Goal: Entertainment & Leisure: Consume media (video, audio)

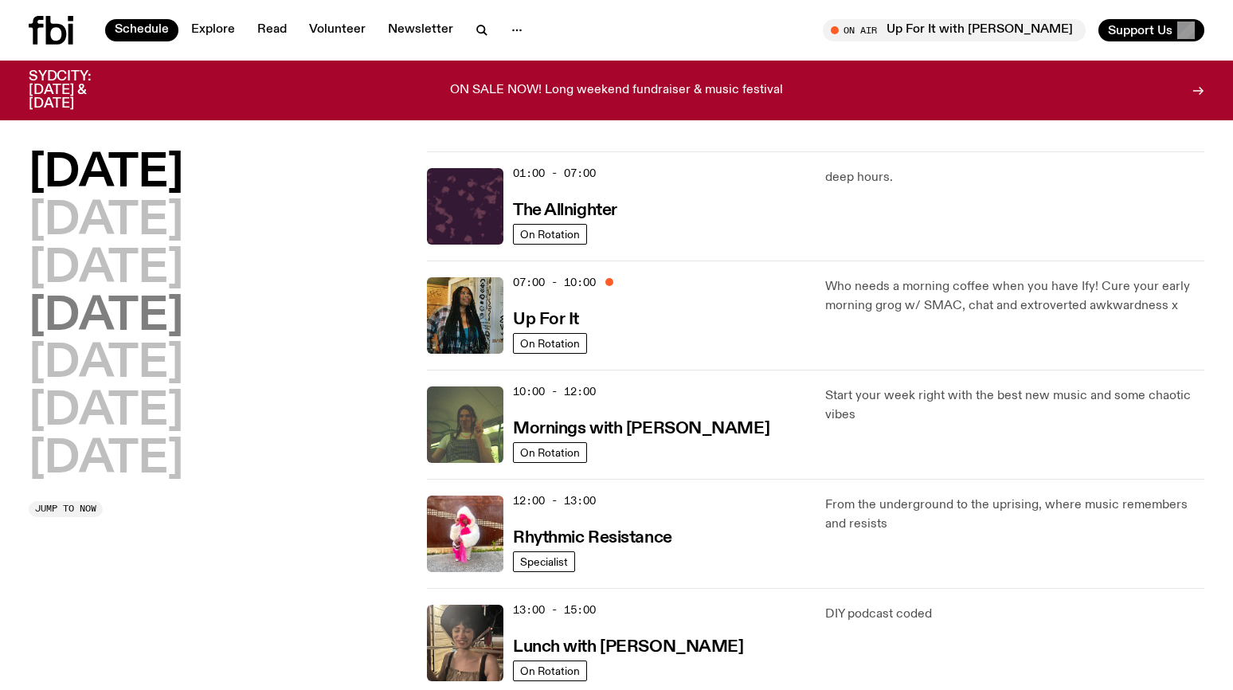
click at [146, 318] on h2 "[DATE]" at bounding box center [106, 317] width 155 height 45
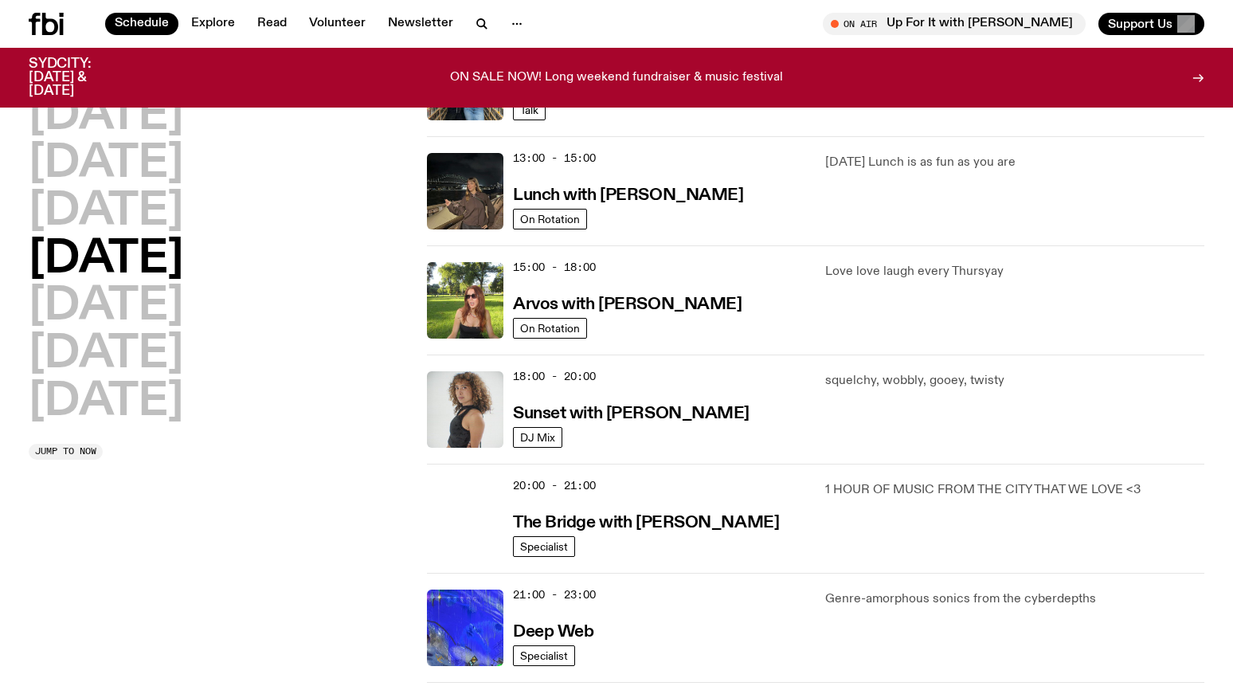
scroll to position [443, 0]
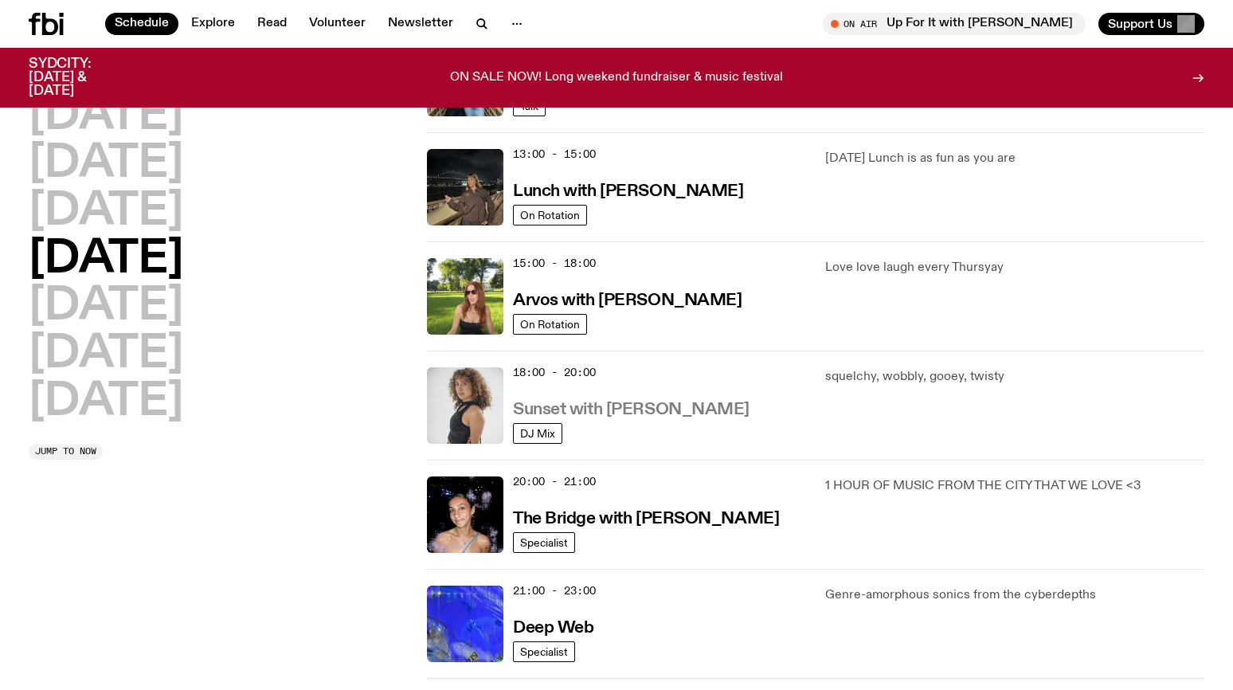
click at [614, 414] on h3 "Sunset with [PERSON_NAME]" at bounding box center [631, 410] width 237 height 17
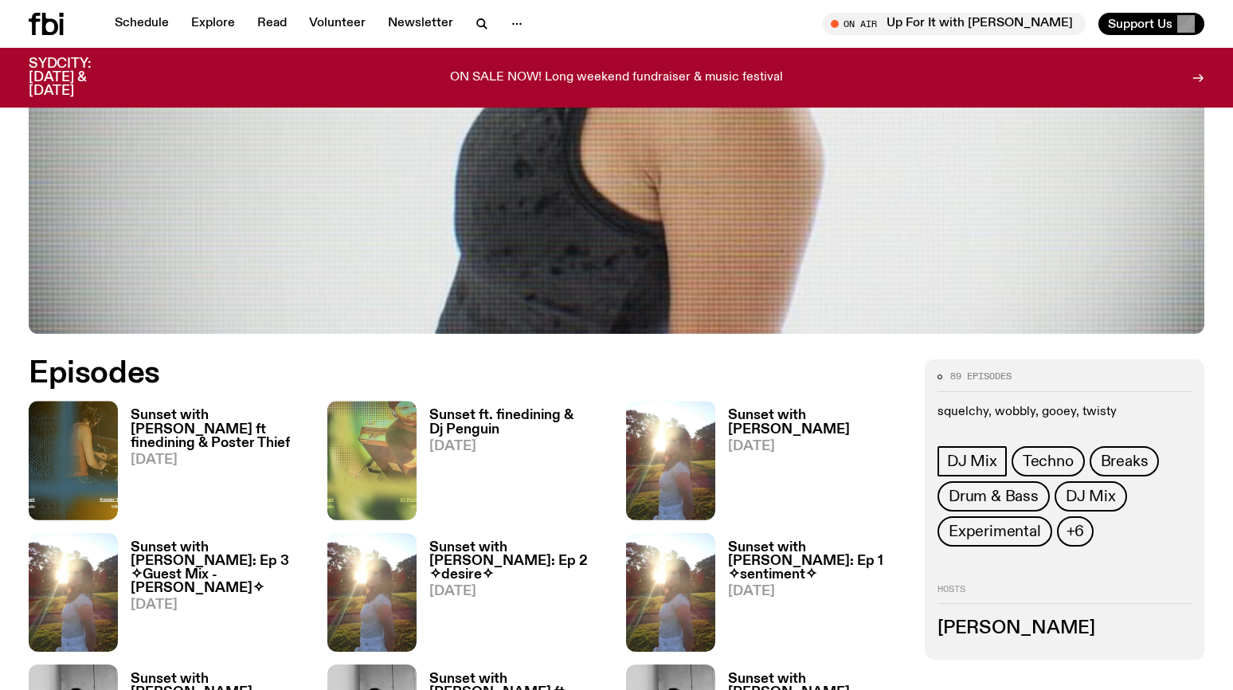
scroll to position [632, 0]
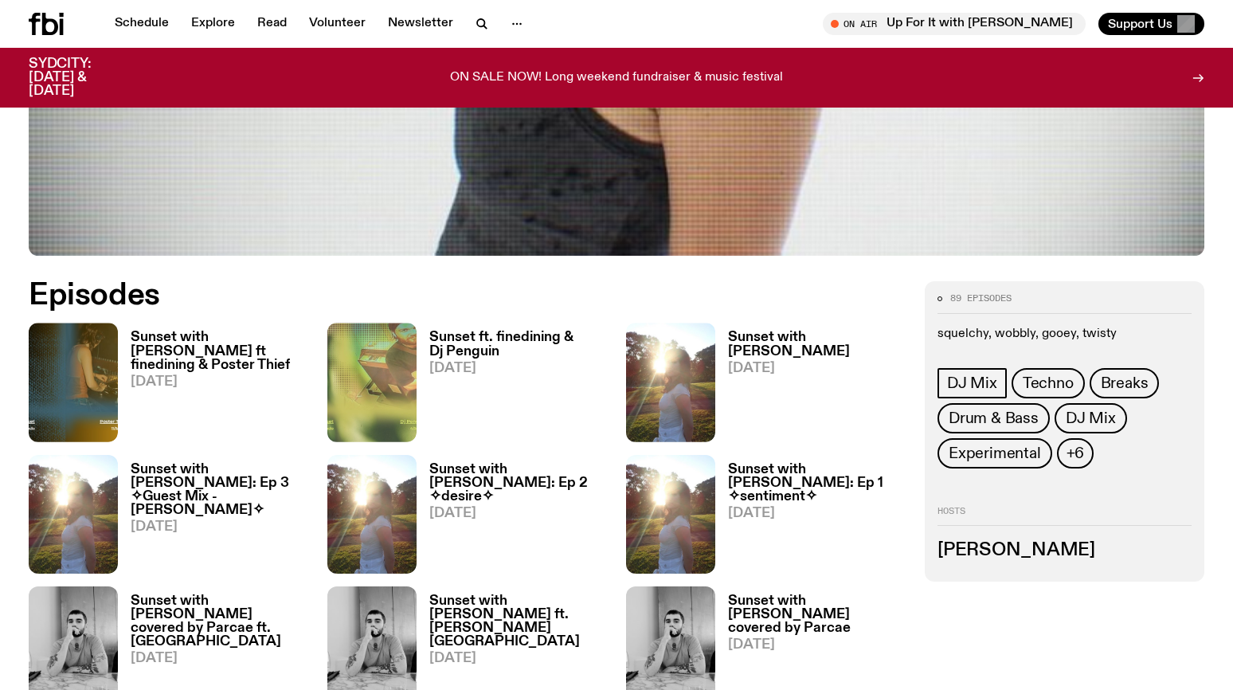
click at [198, 338] on h3 "Sunset with [PERSON_NAME] ft finedining & Poster Thief" at bounding box center [220, 351] width 178 height 41
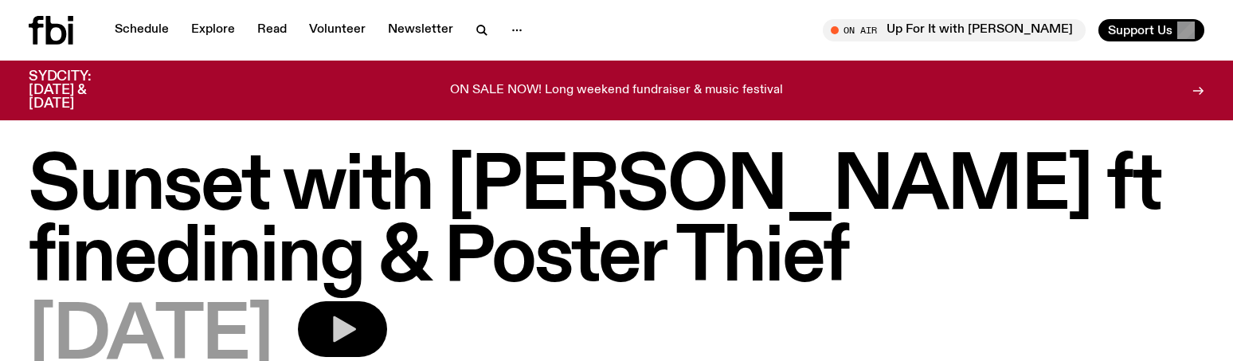
click at [359, 334] on icon "button" at bounding box center [343, 329] width 32 height 32
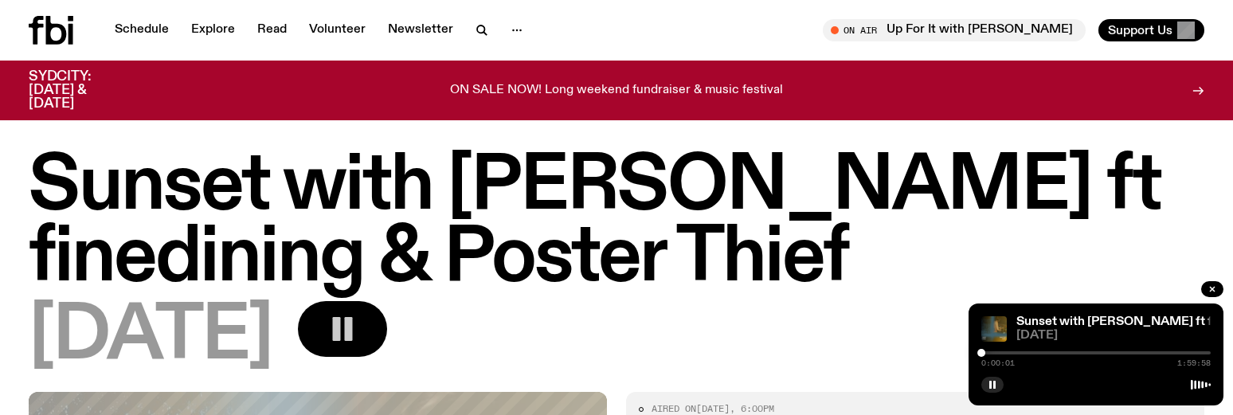
click at [988, 354] on div at bounding box center [1096, 352] width 229 height 3
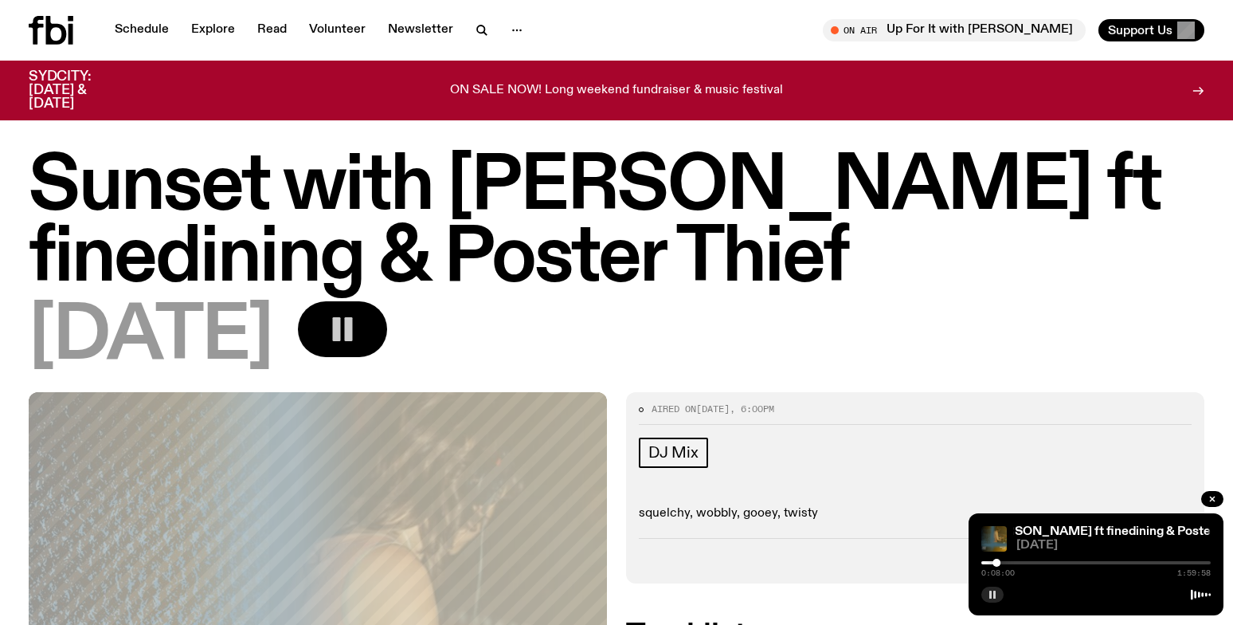
click at [987, 594] on button "button" at bounding box center [993, 594] width 22 height 16
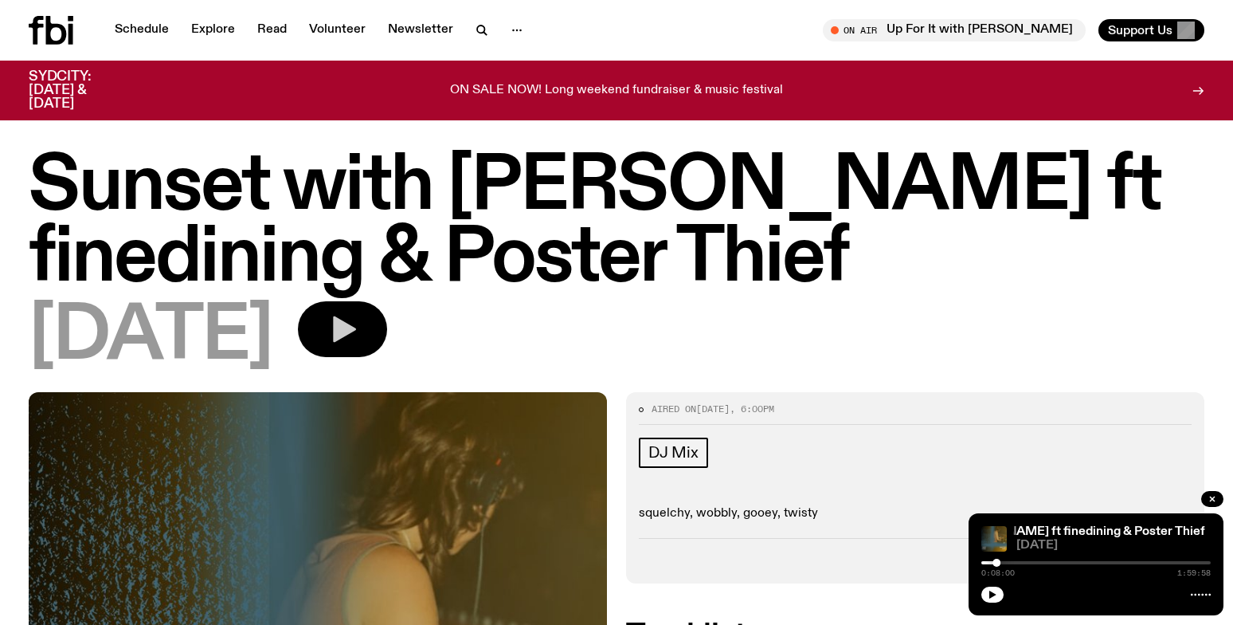
click at [988, 596] on icon "button" at bounding box center [993, 595] width 10 height 10
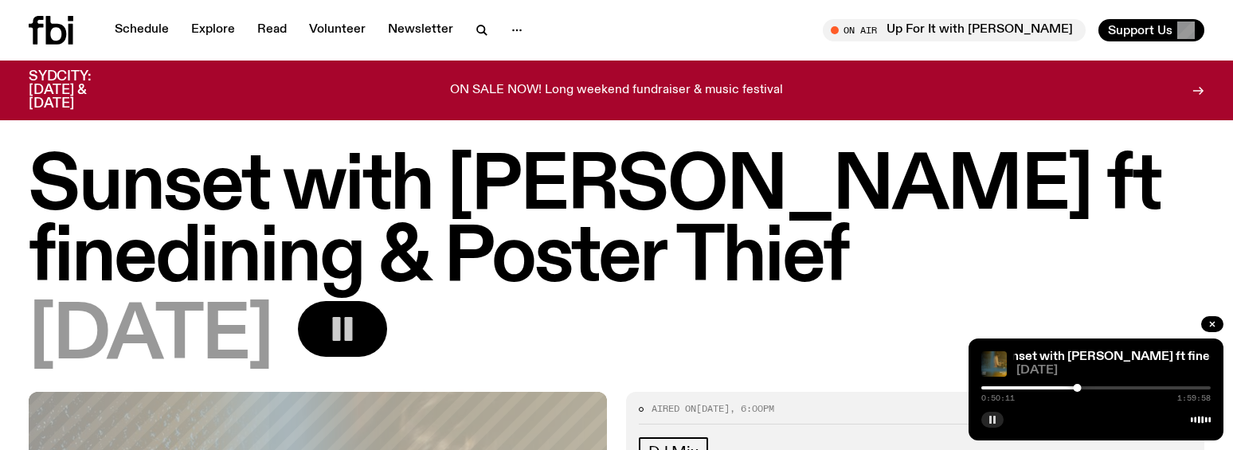
click at [993, 415] on icon "button" at bounding box center [993, 420] width 10 height 10
